Goal: Transaction & Acquisition: Subscribe to service/newsletter

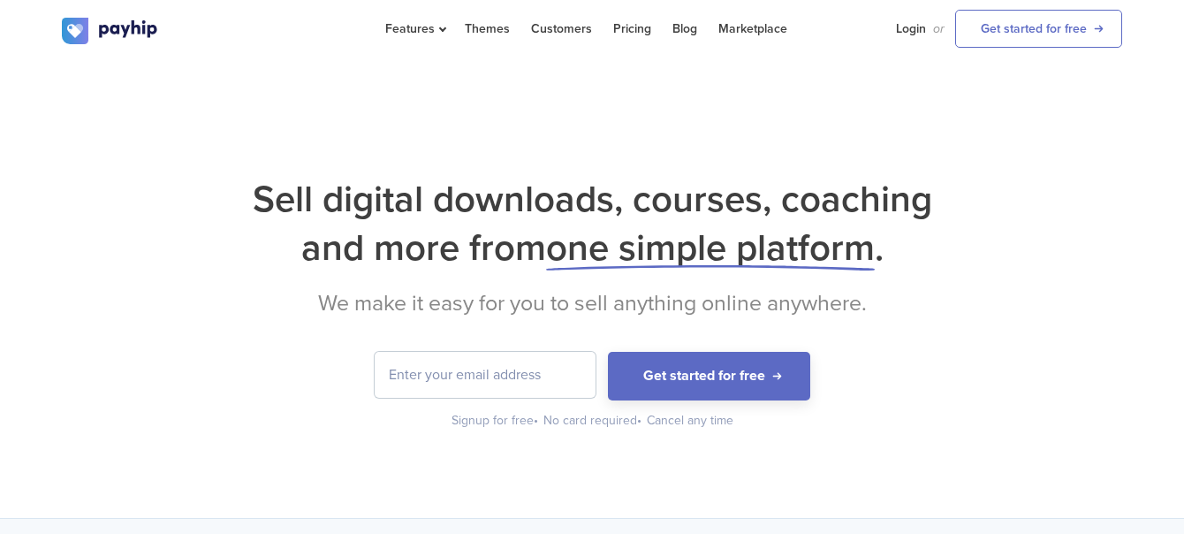
click at [510, 374] on input "email" at bounding box center [485, 375] width 221 height 46
type input "[EMAIL_ADDRESS][DOMAIN_NAME]"
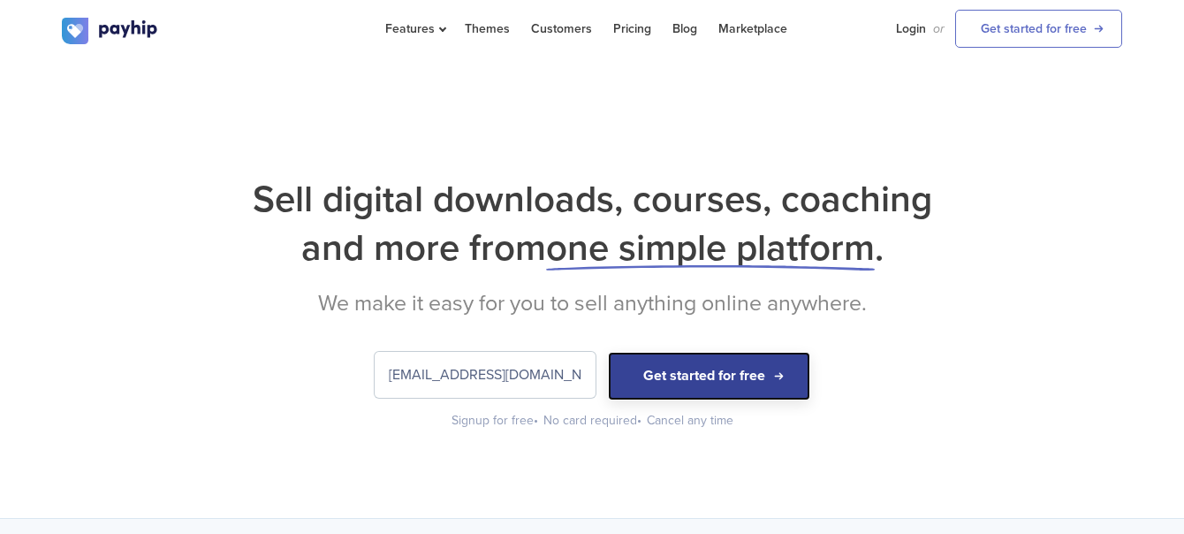
click at [681, 386] on button "Get started for free" at bounding box center [709, 376] width 202 height 49
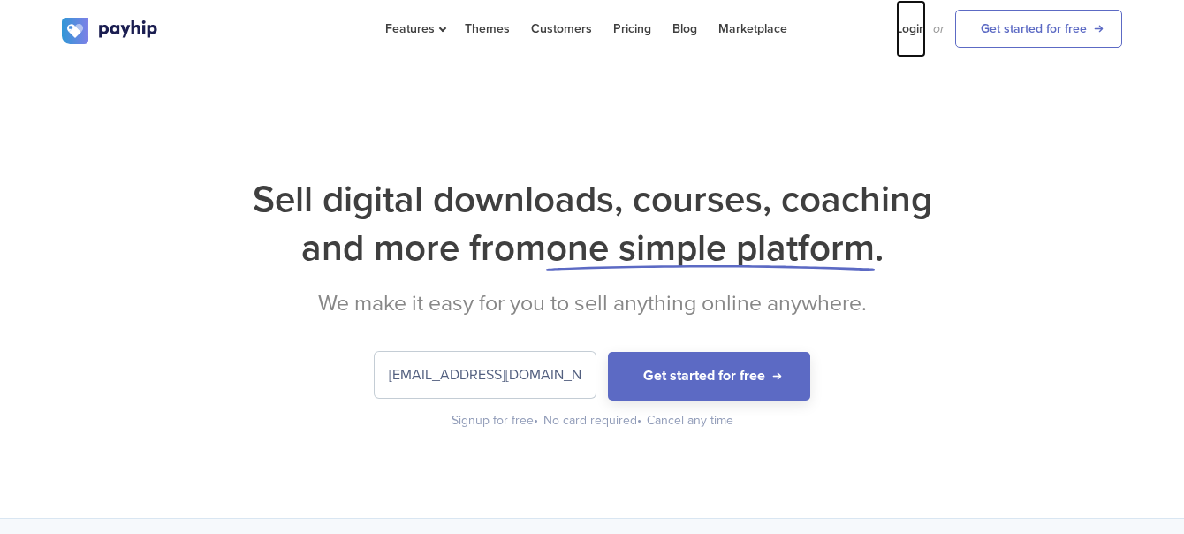
click at [915, 31] on link "Login" at bounding box center [911, 28] width 30 height 57
